Goal: Task Accomplishment & Management: Use online tool/utility

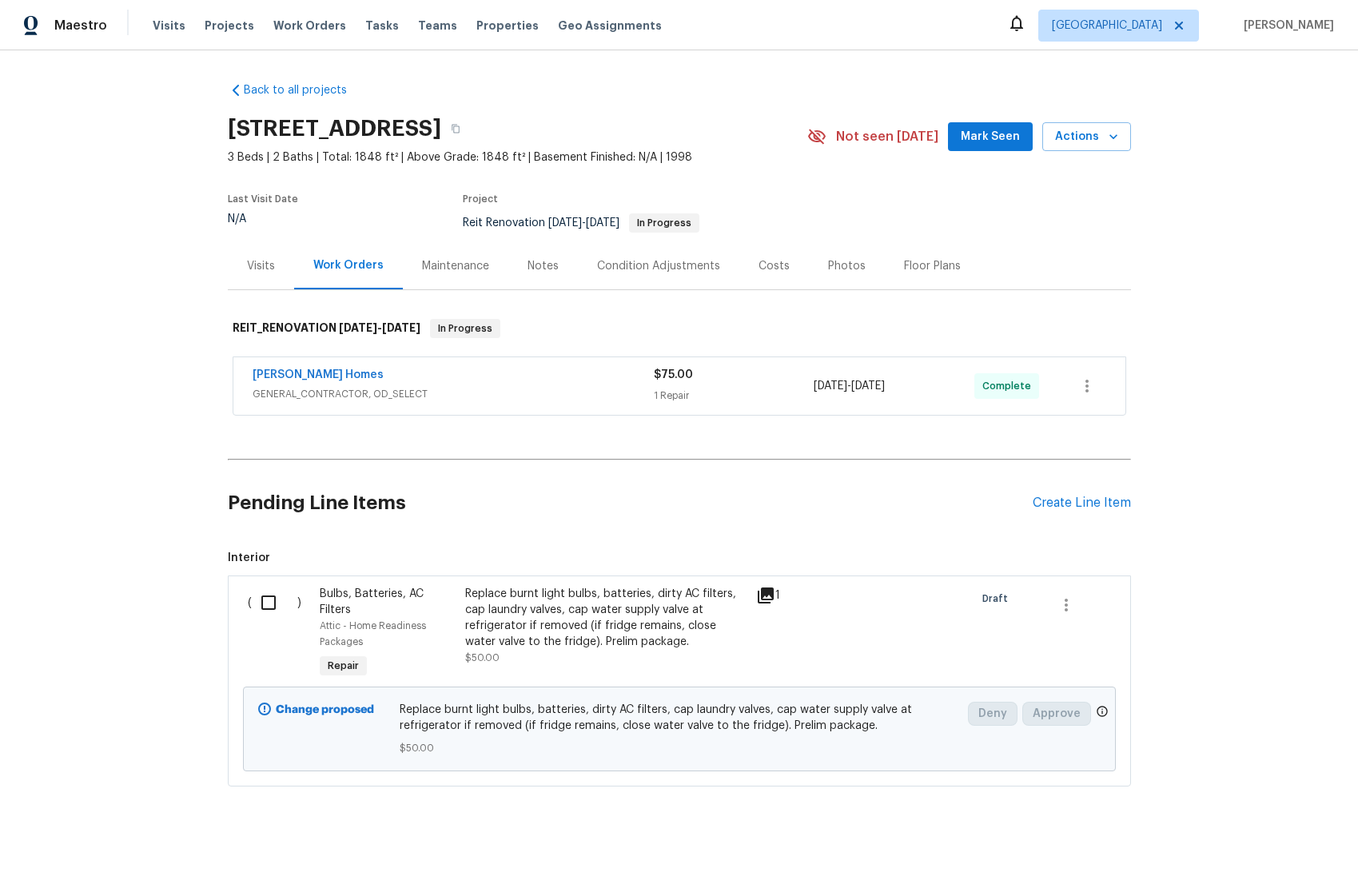
scroll to position [11, 0]
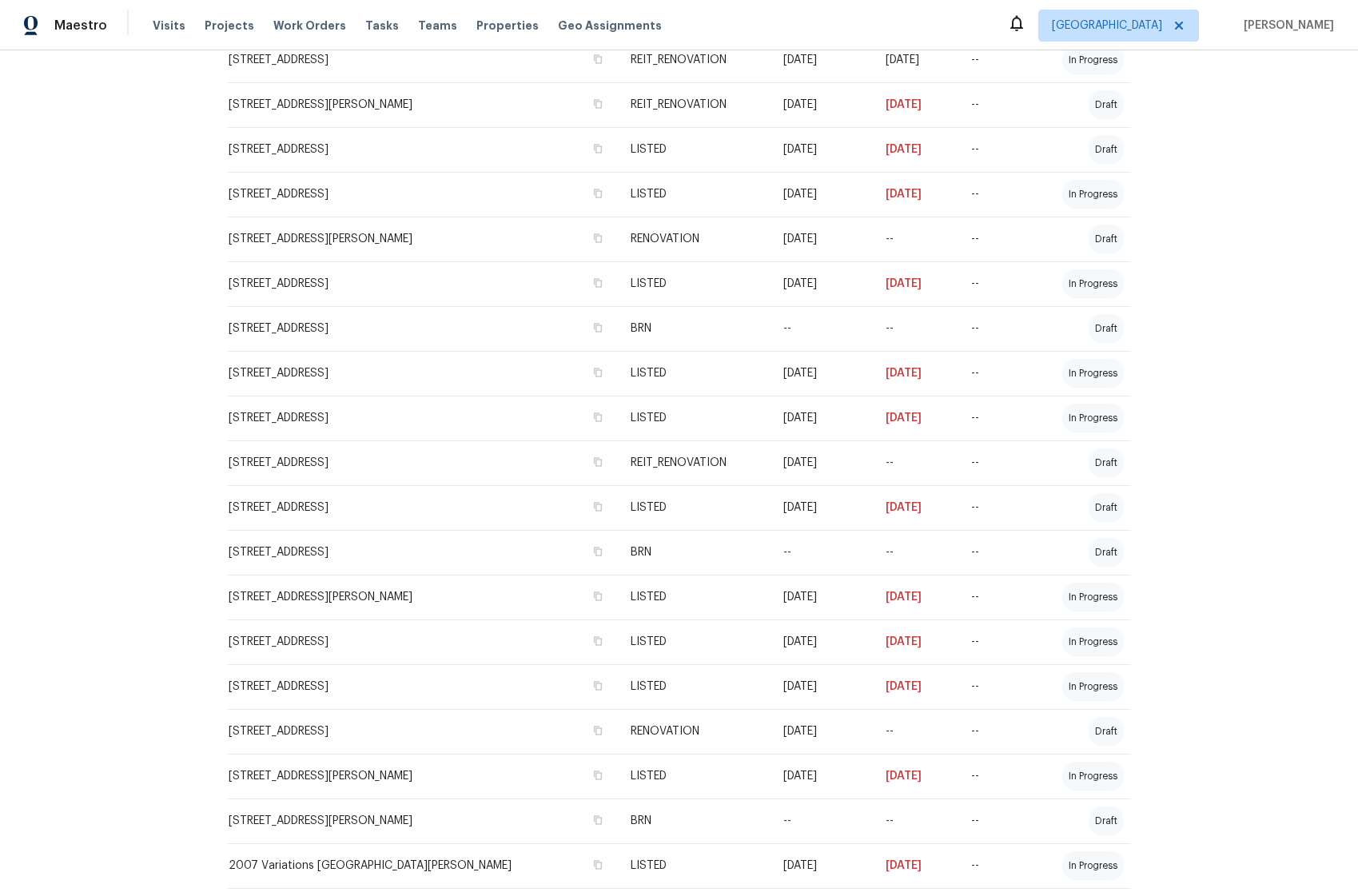
scroll to position [1912, 0]
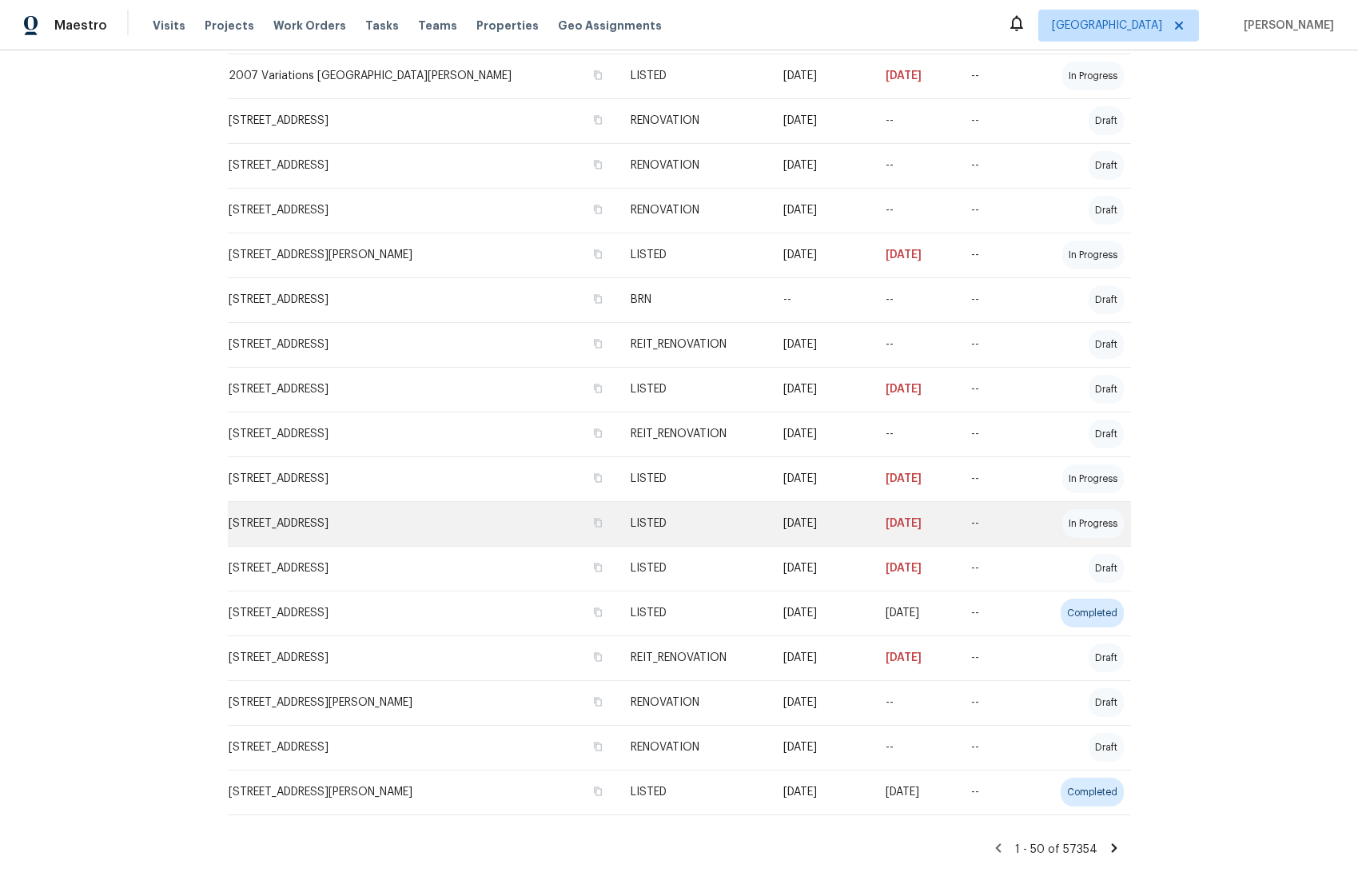
click at [969, 517] on td "--" at bounding box center [992, 523] width 68 height 45
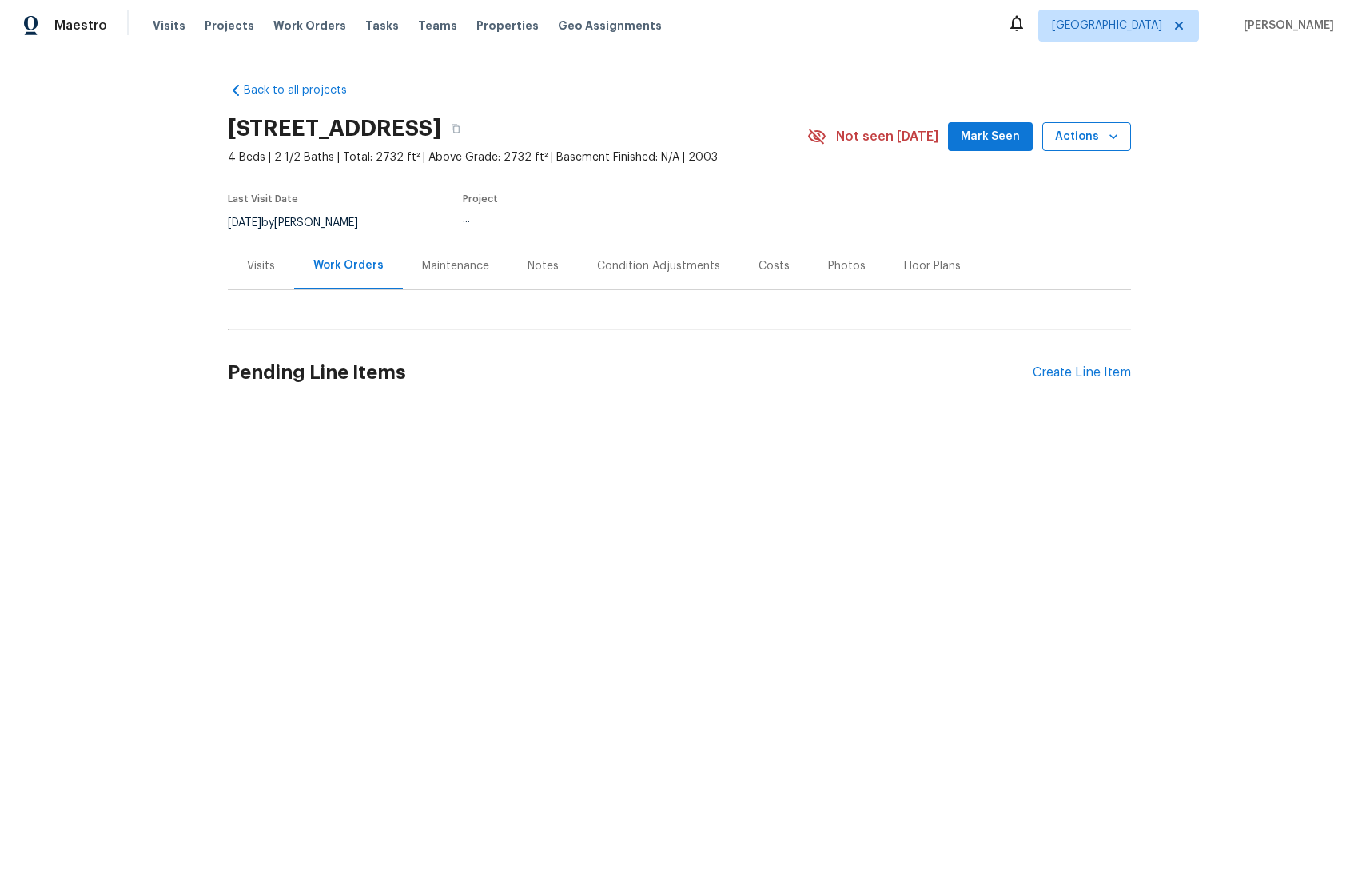
click at [1113, 143] on icon "button" at bounding box center [1113, 136] width 16 height 16
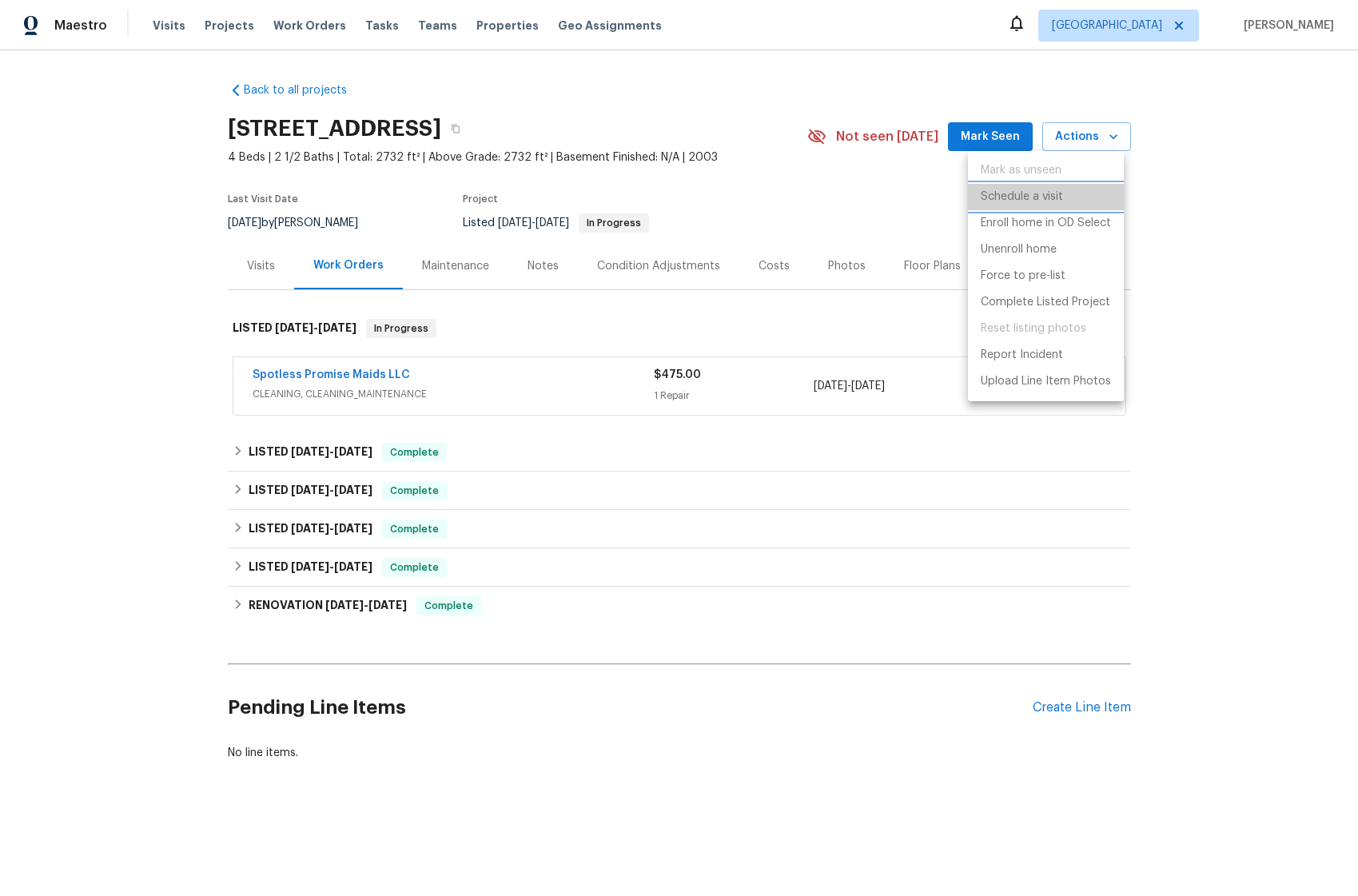
click at [1060, 202] on p "Schedule a visit" at bounding box center [1022, 197] width 82 height 17
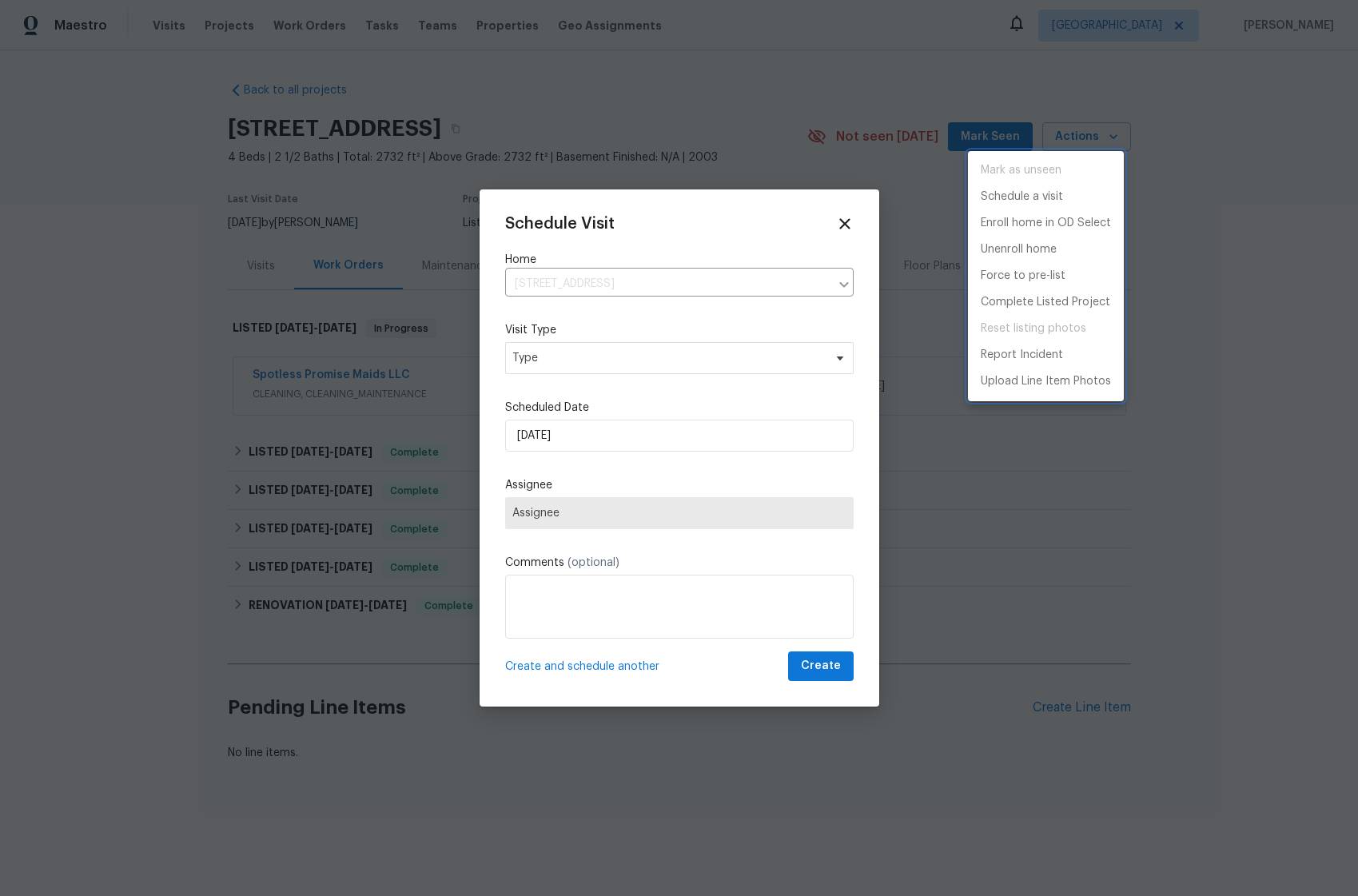
click at [604, 351] on div at bounding box center [679, 448] width 1358 height 896
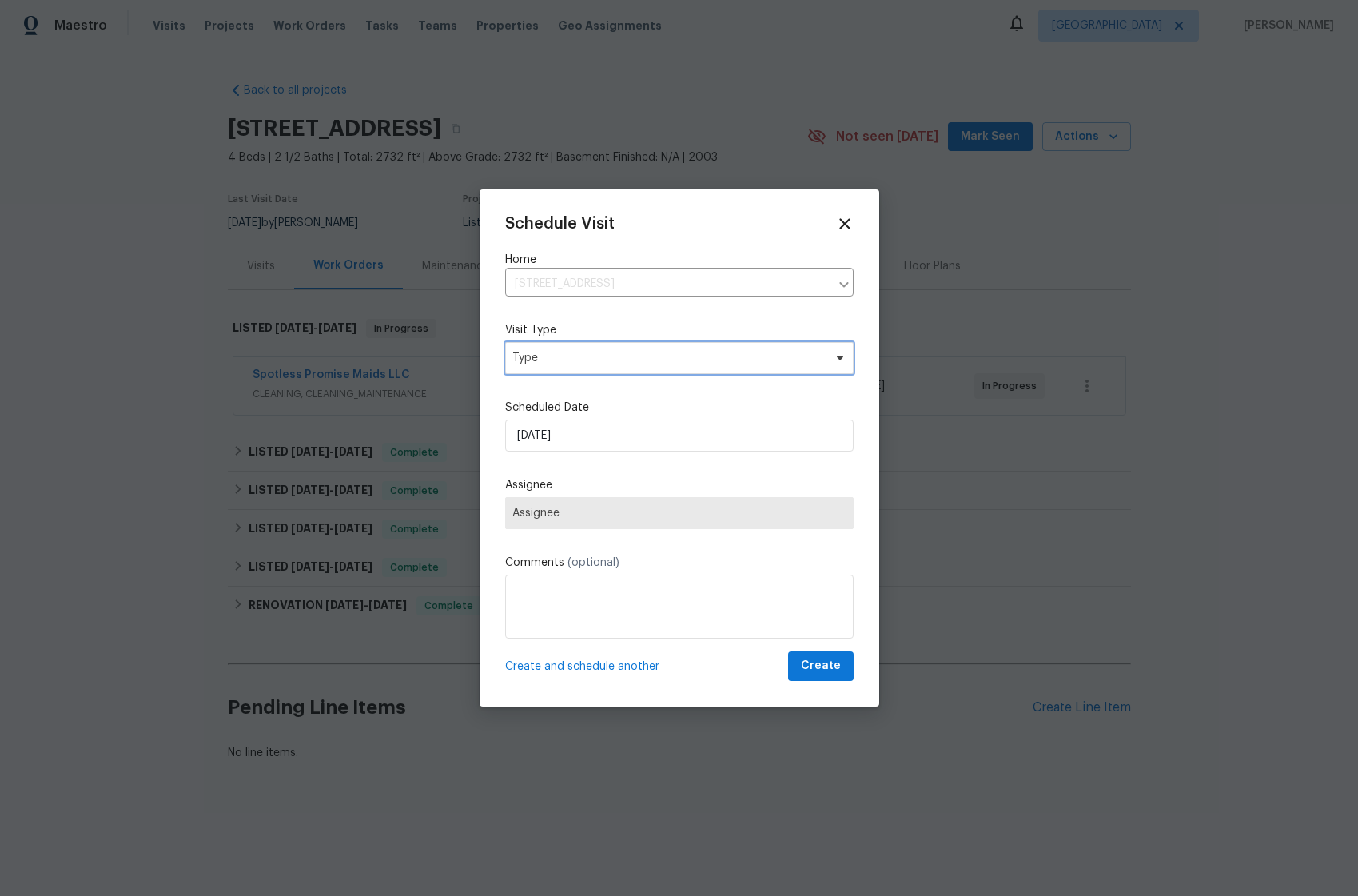
click at [608, 358] on span "Type" at bounding box center [668, 358] width 311 height 16
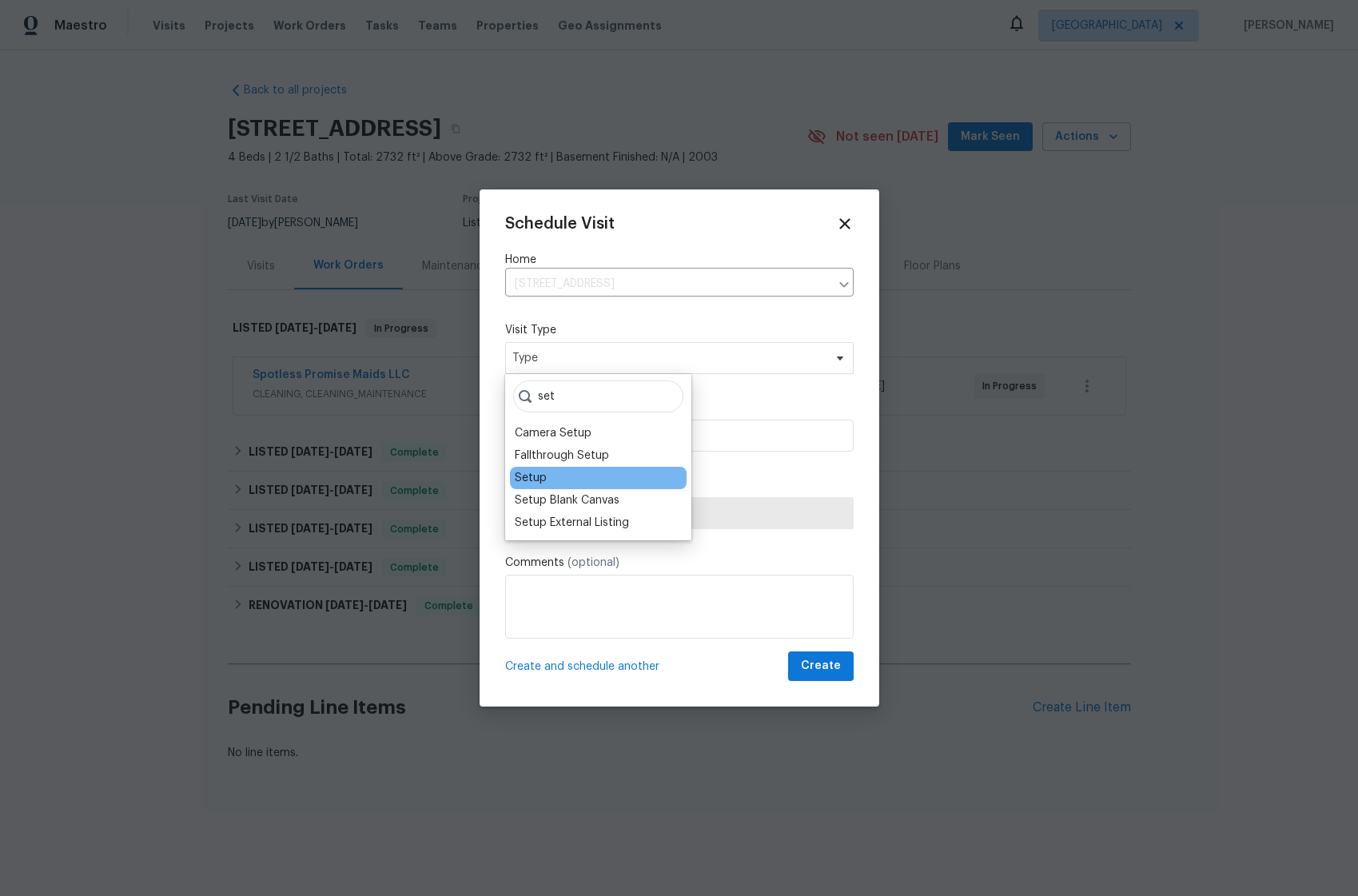
type input "set"
click at [544, 470] on div "Setup" at bounding box center [531, 477] width 32 height 16
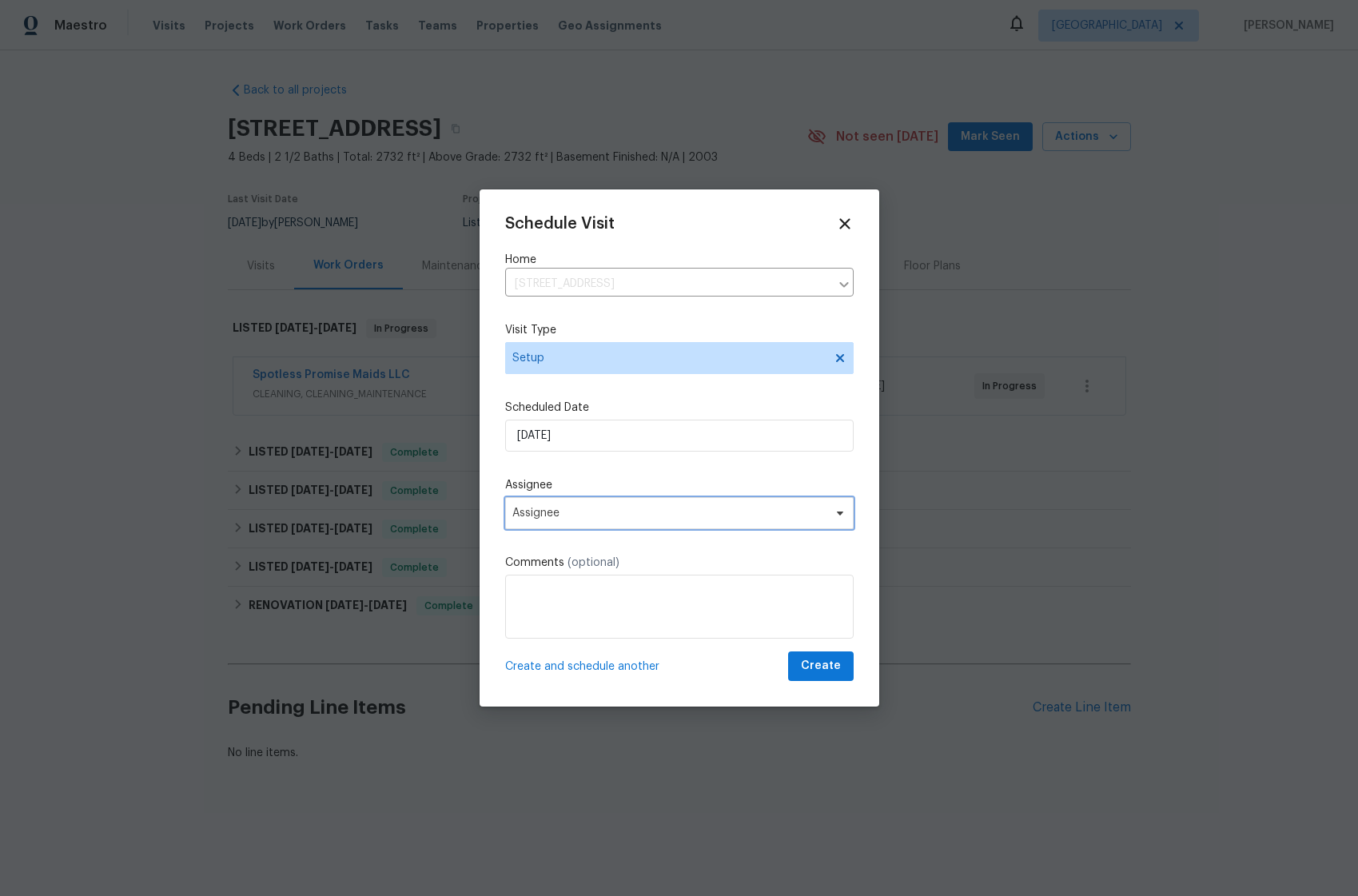
click at [561, 517] on span "Assignee" at bounding box center [669, 513] width 313 height 13
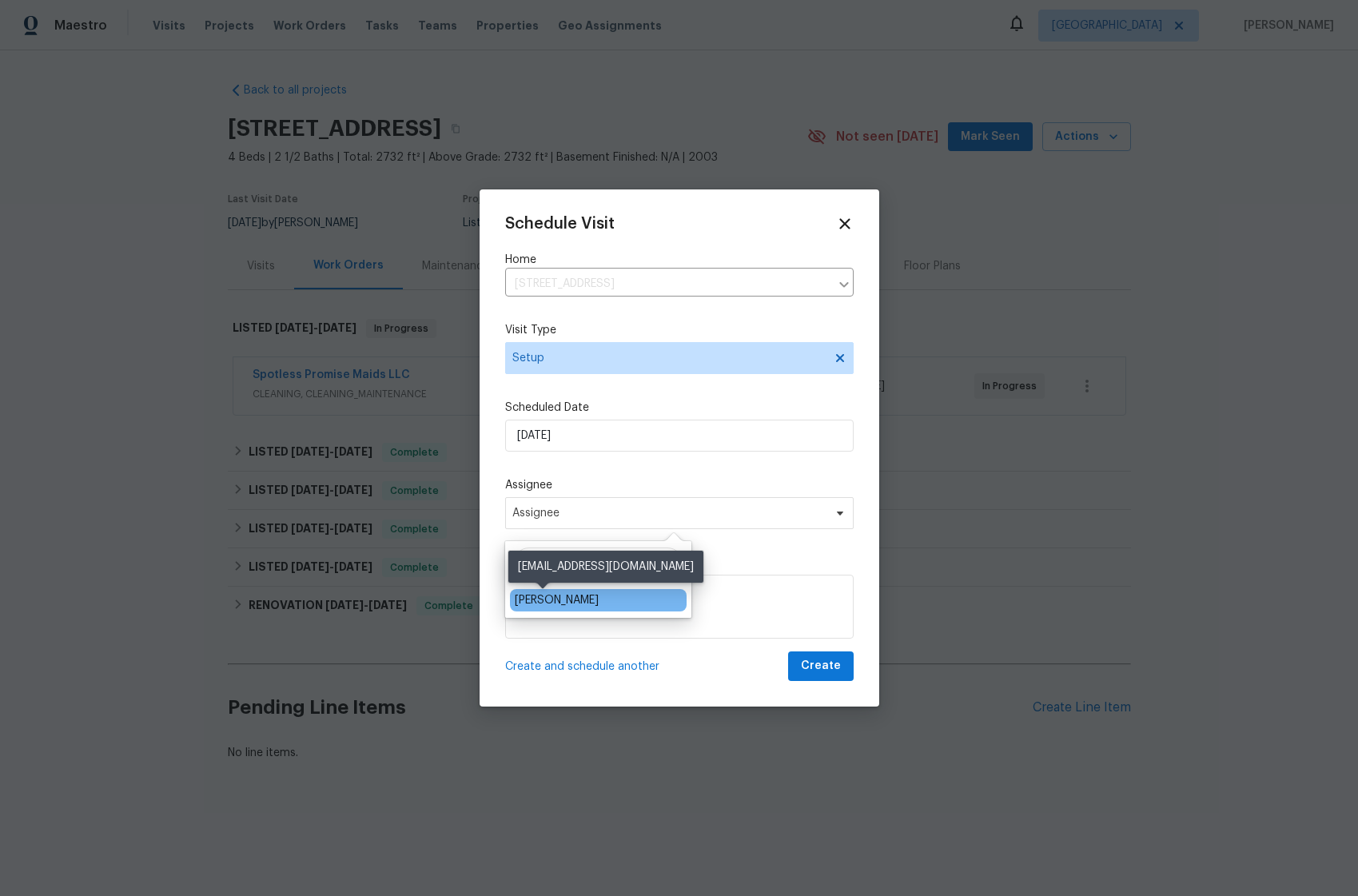
type input "jacki"
click at [542, 596] on div "[PERSON_NAME]" at bounding box center [557, 600] width 84 height 16
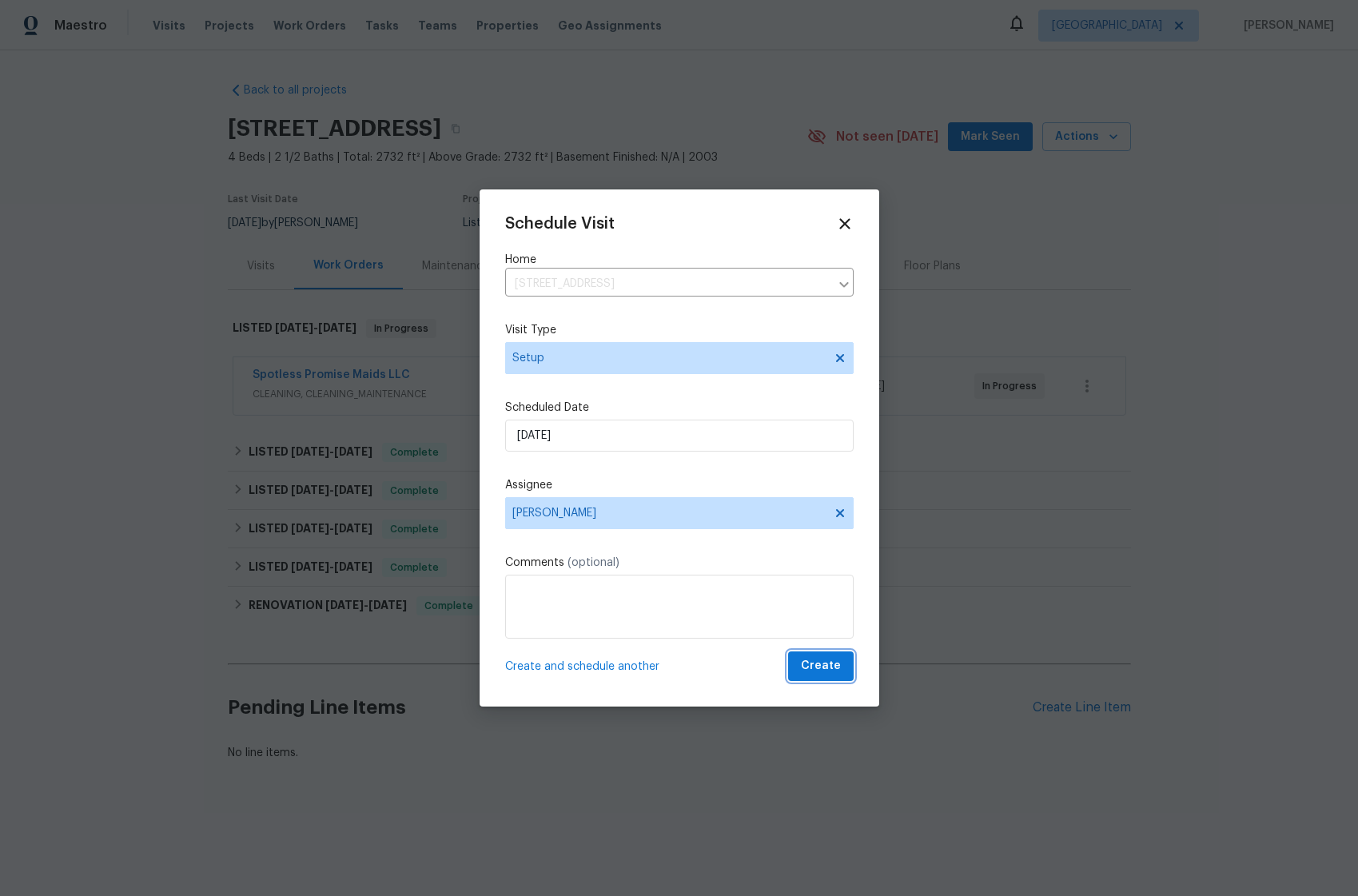
click at [823, 667] on span "Create" at bounding box center [821, 666] width 40 height 20
